Goal: Information Seeking & Learning: Learn about a topic

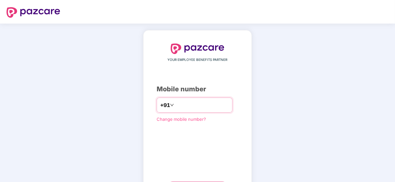
click at [184, 109] on input "number" at bounding box center [202, 105] width 54 height 10
type input "**********"
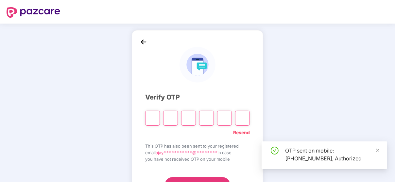
scroll to position [31, 0]
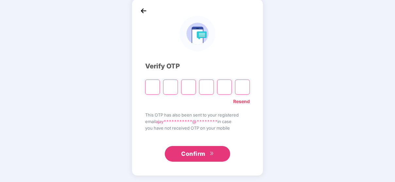
type input "*"
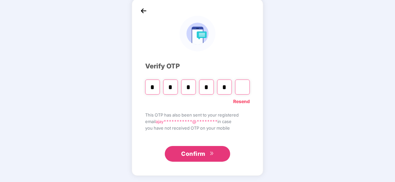
type input "*"
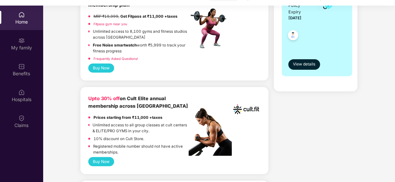
scroll to position [131, 0]
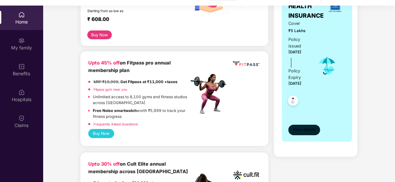
click at [294, 130] on span "View details" at bounding box center [304, 130] width 22 height 6
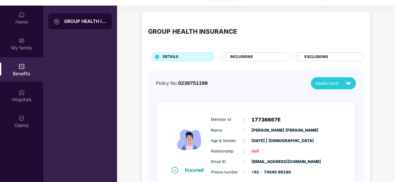
click at [333, 113] on div "Member Id : 17736667E Name : [PERSON_NAME] [PERSON_NAME] Age & Gender : [DATE] …" at bounding box center [275, 146] width 133 height 67
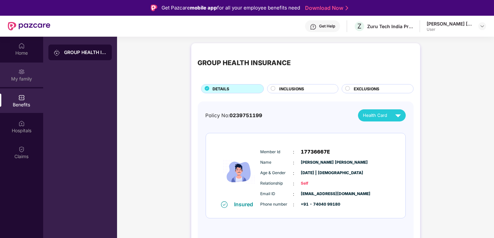
click at [29, 80] on div "My family" at bounding box center [21, 79] width 43 height 7
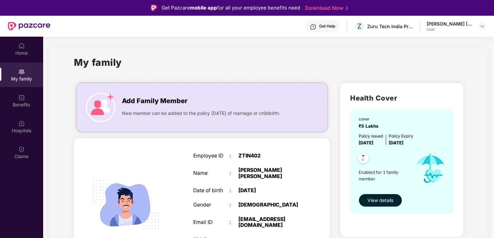
click at [375, 182] on span "View details" at bounding box center [381, 200] width 26 height 7
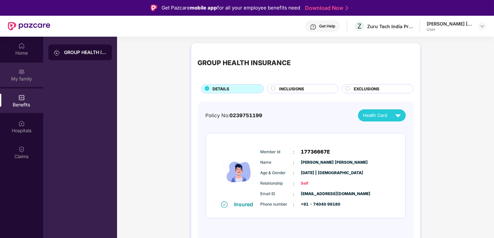
click at [17, 67] on div "My family" at bounding box center [21, 74] width 43 height 25
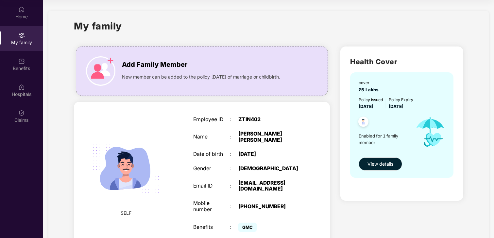
scroll to position [4, 0]
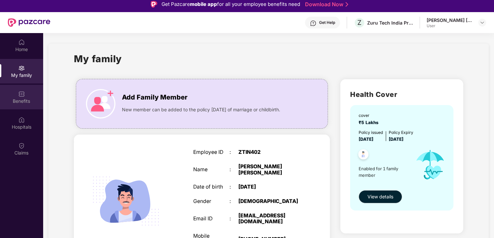
click at [22, 97] on div "Benefits" at bounding box center [21, 97] width 43 height 25
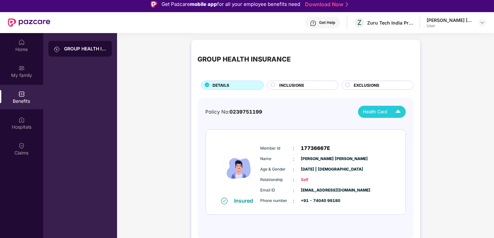
click at [378, 110] on span "Health Card" at bounding box center [376, 111] width 24 height 7
click at [380, 123] on div "[PERSON_NAME] [PERSON_NAME]" at bounding box center [402, 126] width 81 height 7
click at [274, 85] on circle at bounding box center [273, 85] width 4 height 4
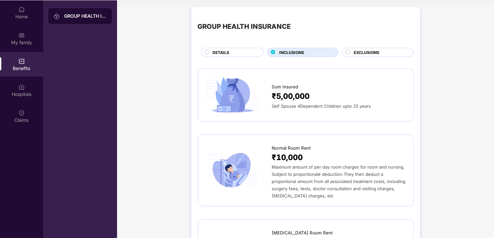
click at [348, 51] on circle at bounding box center [348, 52] width 4 height 4
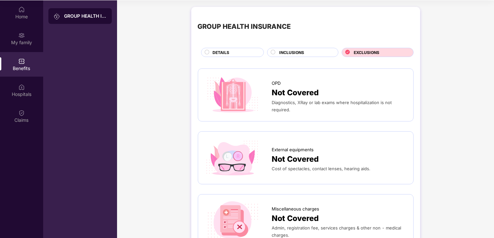
click at [290, 90] on span "Not Covered" at bounding box center [295, 93] width 47 height 12
click at [240, 98] on img at bounding box center [233, 94] width 56 height 39
click at [301, 54] on span "INCLUSIONS" at bounding box center [291, 52] width 25 height 6
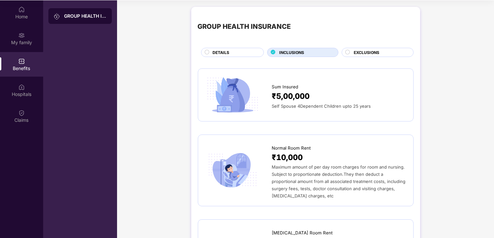
click at [207, 52] on circle at bounding box center [207, 52] width 4 height 4
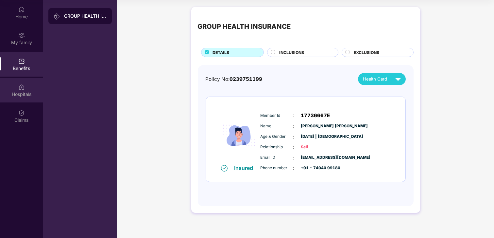
click at [30, 92] on div "Hospitals" at bounding box center [21, 94] width 43 height 7
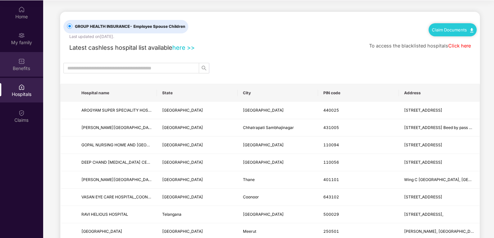
click at [27, 69] on div "Benefits" at bounding box center [21, 68] width 43 height 7
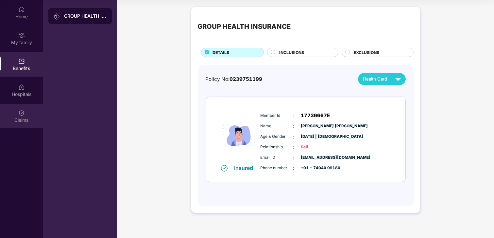
click at [27, 117] on div "Claims" at bounding box center [21, 120] width 43 height 7
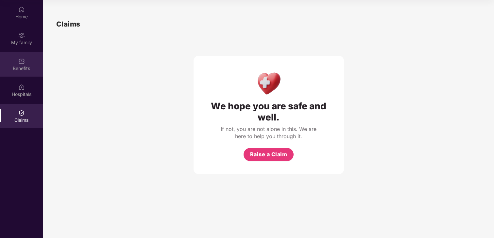
click at [23, 69] on div "Benefits" at bounding box center [21, 68] width 43 height 7
